Goal: Check status: Check status

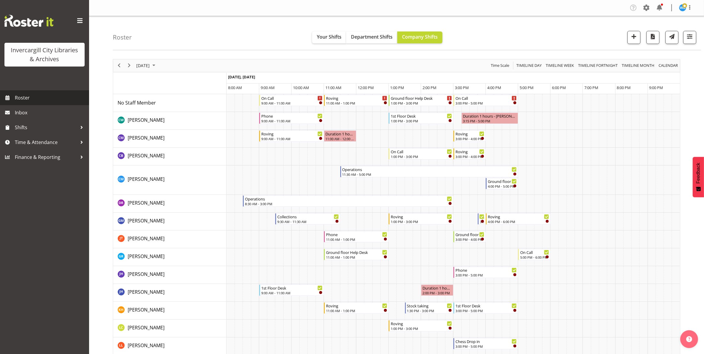
click at [36, 98] on span "Roster" at bounding box center [50, 97] width 71 height 9
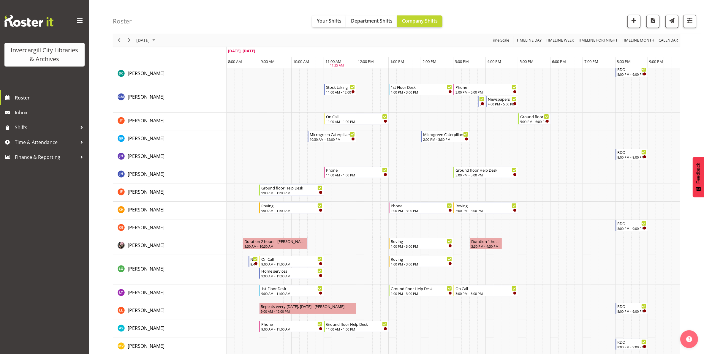
scroll to position [148, 0]
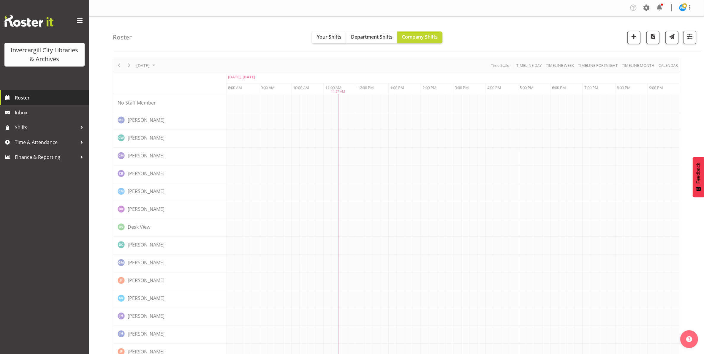
click at [19, 99] on span "Roster" at bounding box center [50, 97] width 71 height 9
